Goal: Task Accomplishment & Management: Manage account settings

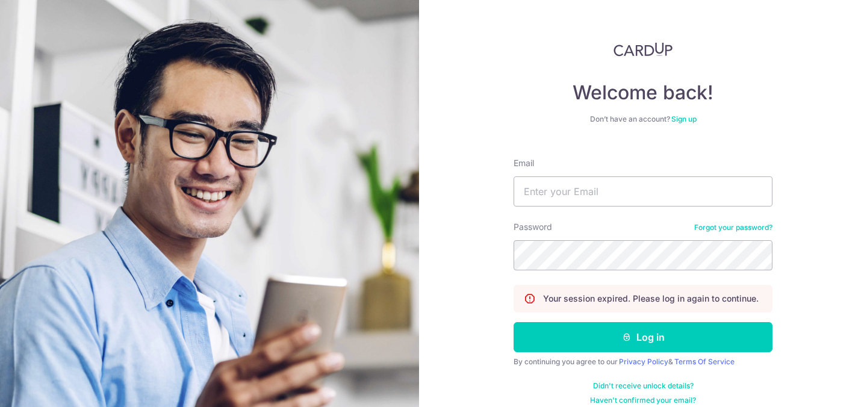
click at [653, 212] on form "Email Password Forgot your password? Your session expired. Please log in again …" at bounding box center [643, 276] width 259 height 257
click at [645, 200] on input "Email" at bounding box center [643, 191] width 259 height 30
type input "[EMAIL_ADDRESS][DOMAIN_NAME]"
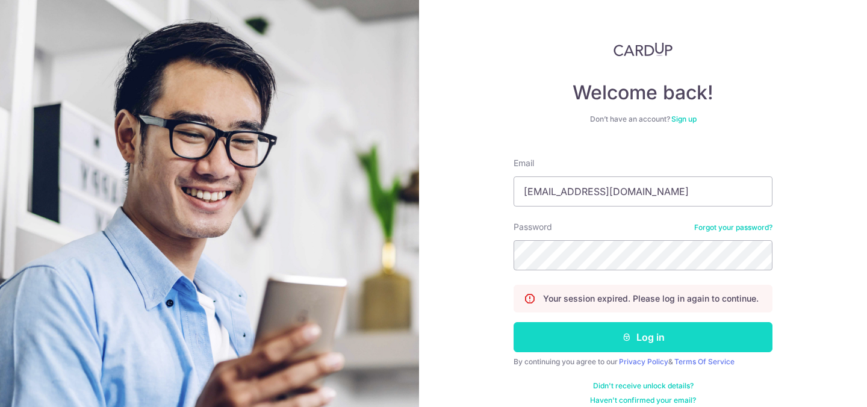
click at [661, 340] on button "Log in" at bounding box center [643, 337] width 259 height 30
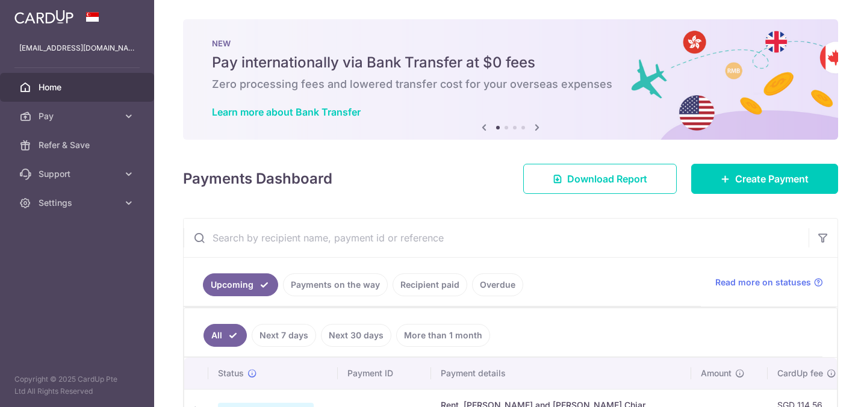
click at [358, 273] on link "Payments on the way" at bounding box center [335, 284] width 105 height 23
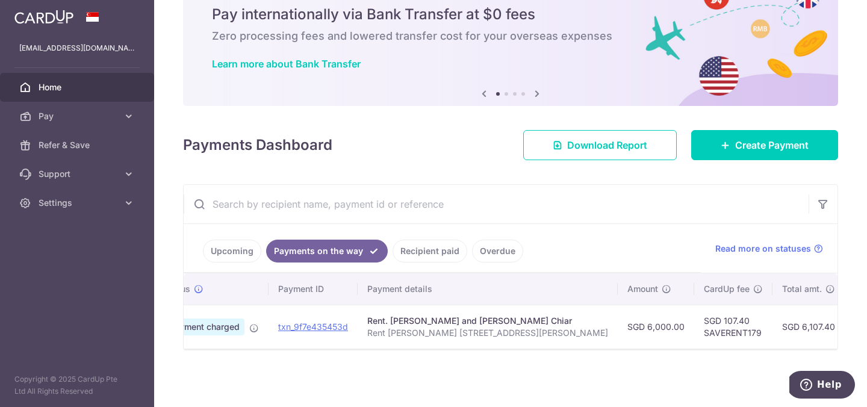
scroll to position [0, 204]
